Goal: Use online tool/utility: Utilize a website feature to perform a specific function

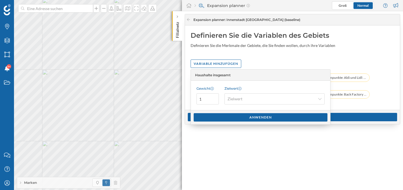
click at [265, 60] on div "Variable hinzufügen" at bounding box center [293, 64] width 204 height 8
click at [210, 97] on input "1" at bounding box center [207, 98] width 22 height 11
type input "3"
click at [209, 164] on div "Expansion planner : Innenstadt White Spot (baseline) Definieren Sie die Variabl…" at bounding box center [292, 100] width 221 height 179
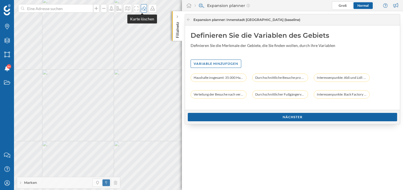
click at [141, 7] on icon at bounding box center [144, 8] width 6 height 4
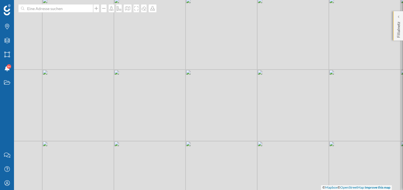
click at [396, 20] on p "Filialnetz" at bounding box center [399, 29] width 6 height 18
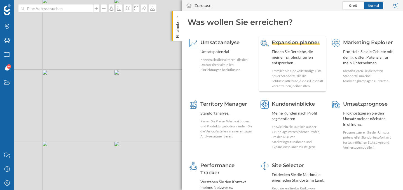
click at [290, 66] on div "Expansion planner Finden Sie Bereiche, die meinen Erfolgskriterien entsprechen.…" at bounding box center [298, 64] width 53 height 50
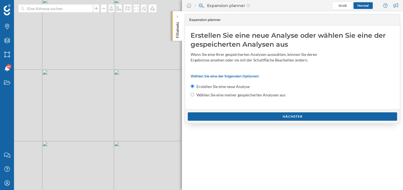
click at [192, 96] on input "Wählen Sie eine meiner gespeicherten Analysen aus" at bounding box center [193, 95] width 4 height 4
radio input "true"
radio input "false"
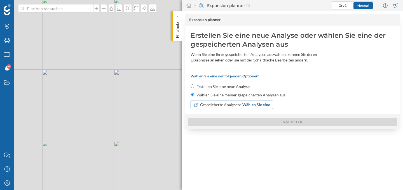
click at [213, 104] on span "Gespeicherte Analysen:" at bounding box center [220, 105] width 41 height 6
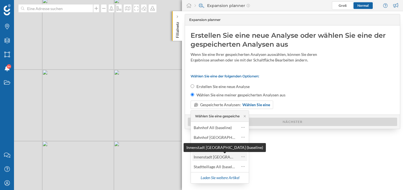
click at [213, 158] on div "Innenstadt [GEOGRAPHIC_DATA] (baseline)" at bounding box center [232, 157] width 77 height 5
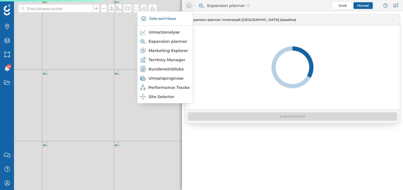
click at [188, 2] on div at bounding box center [189, 5] width 8 height 8
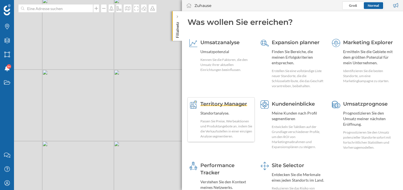
click at [232, 130] on div "Passen Sie Preise, Werbeaktionen und Produktangebote an, indem Sie die Verkaufs…" at bounding box center [226, 129] width 53 height 20
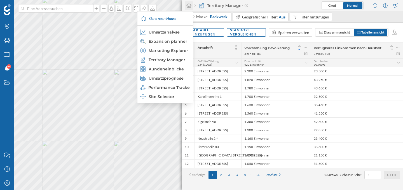
click at [190, 4] on icon at bounding box center [189, 5] width 6 height 5
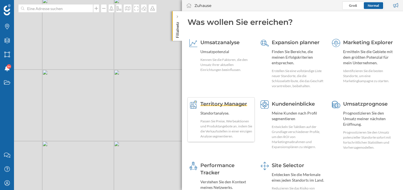
click at [226, 114] on div "Standortanalyse." at bounding box center [226, 114] width 53 height 6
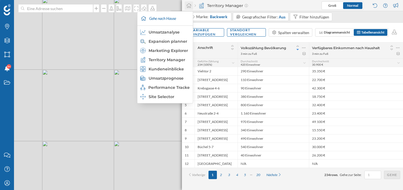
click at [191, 7] on icon at bounding box center [189, 5] width 6 height 5
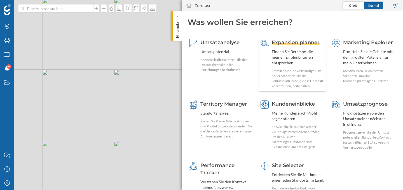
click at [311, 48] on div "Expansion planner Finden Sie Bereiche, die meinen Erfolgskriterien entsprechen.…" at bounding box center [298, 64] width 53 height 50
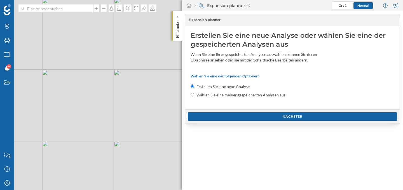
click at [194, 95] on input "Wählen Sie eine meiner gespeicherten Analysen aus" at bounding box center [193, 95] width 4 height 4
radio input "true"
radio input "false"
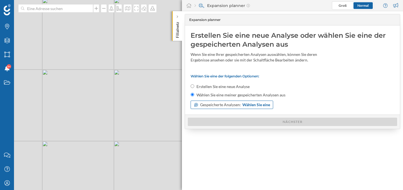
click at [219, 107] on span "Gespeicherte Analysen:" at bounding box center [220, 105] width 41 height 6
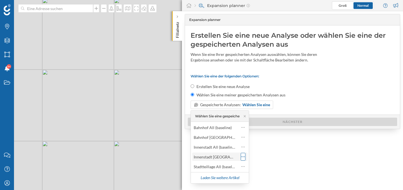
click at [245, 158] on icon at bounding box center [243, 157] width 4 height 6
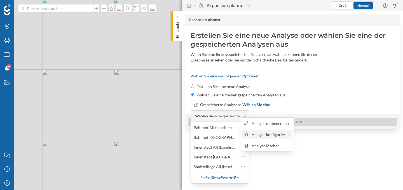
click at [264, 135] on div "Analyse konfigurieren" at bounding box center [271, 135] width 39 height 6
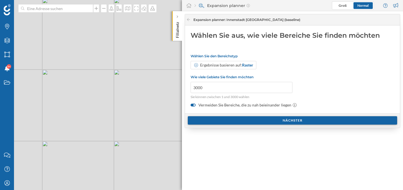
click at [266, 118] on div "Nächster" at bounding box center [292, 120] width 209 height 8
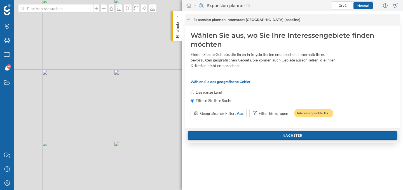
click at [265, 133] on div "Nächster" at bounding box center [292, 136] width 209 height 8
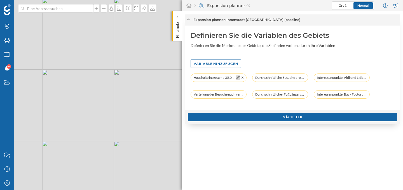
click at [236, 79] on div at bounding box center [238, 78] width 4 height 4
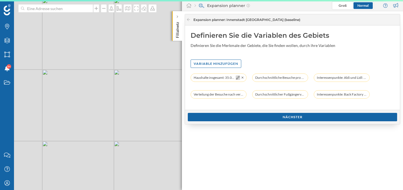
click at [236, 79] on div at bounding box center [238, 78] width 4 height 4
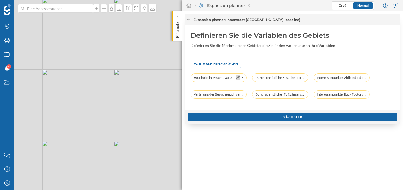
click at [237, 80] on div at bounding box center [238, 78] width 4 height 4
click at [238, 79] on icon at bounding box center [237, 77] width 3 height 3
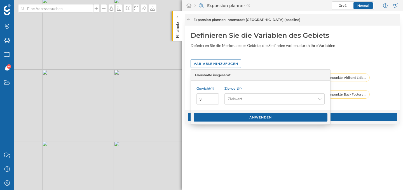
click at [258, 65] on div "Variable hinzufügen" at bounding box center [293, 64] width 204 height 8
